Goal: Find specific page/section: Find specific page/section

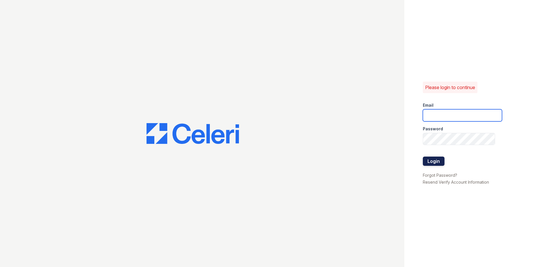
type input "[EMAIL_ADDRESS][DOMAIN_NAME]"
click at [435, 161] on button "Login" at bounding box center [434, 161] width 22 height 9
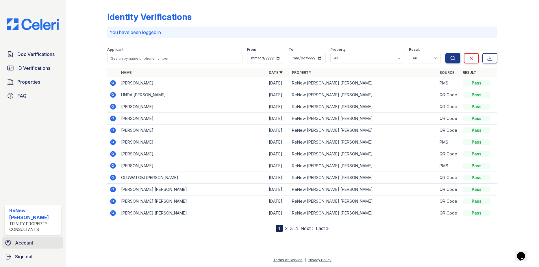
click at [27, 245] on span "Account" at bounding box center [24, 243] width 18 height 7
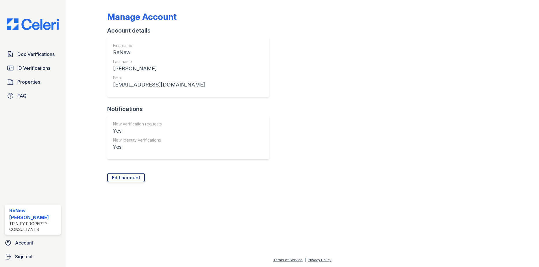
click at [25, 30] on img at bounding box center [32, 24] width 61 height 12
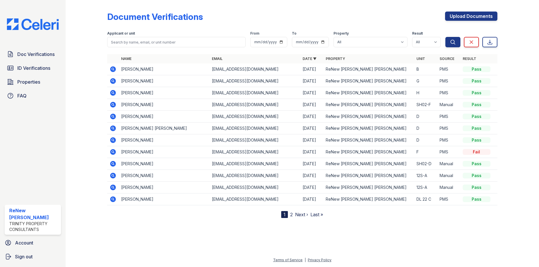
click at [27, 23] on img at bounding box center [32, 24] width 61 height 12
click at [28, 97] on link "FAQ" at bounding box center [33, 96] width 56 height 12
click at [18, 98] on span "FAQ" at bounding box center [21, 95] width 9 height 7
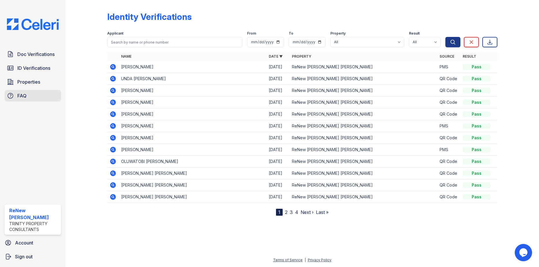
click at [22, 95] on span "FAQ" at bounding box center [21, 95] width 9 height 7
